Goal: Task Accomplishment & Management: Manage account settings

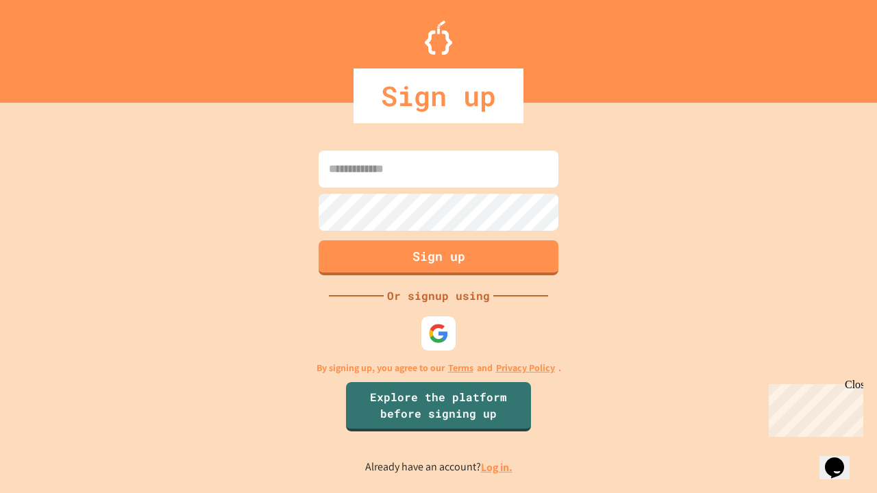
click at [498, 467] on link "Log in." at bounding box center [497, 468] width 32 height 14
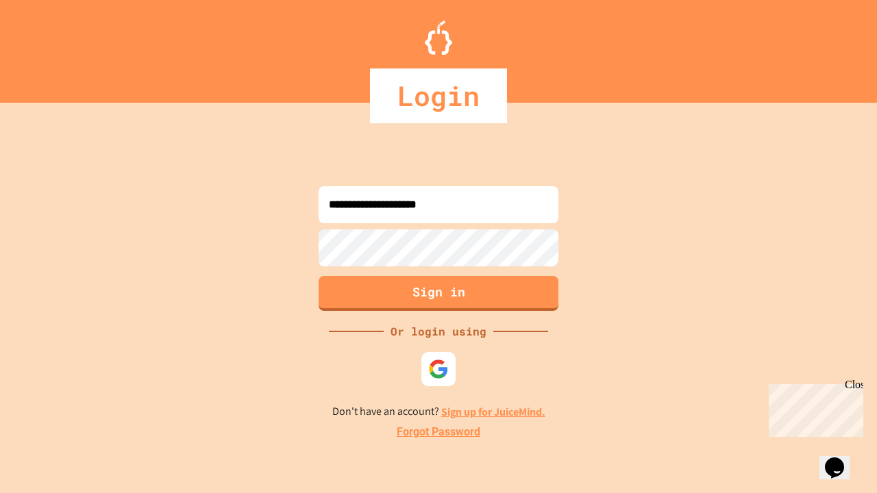
type input "**********"
